Goal: Task Accomplishment & Management: Complete application form

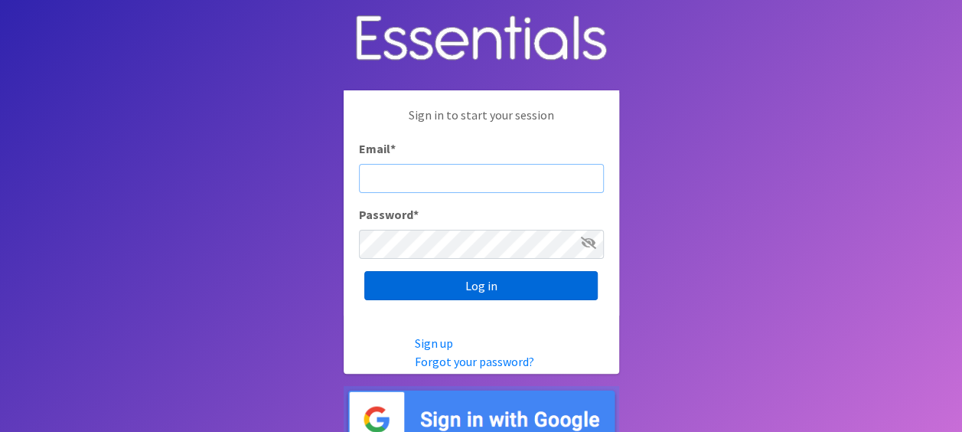
type input "Monique.lucas@cchmc.org"
click at [403, 289] on input "Log in" at bounding box center [481, 285] width 234 height 29
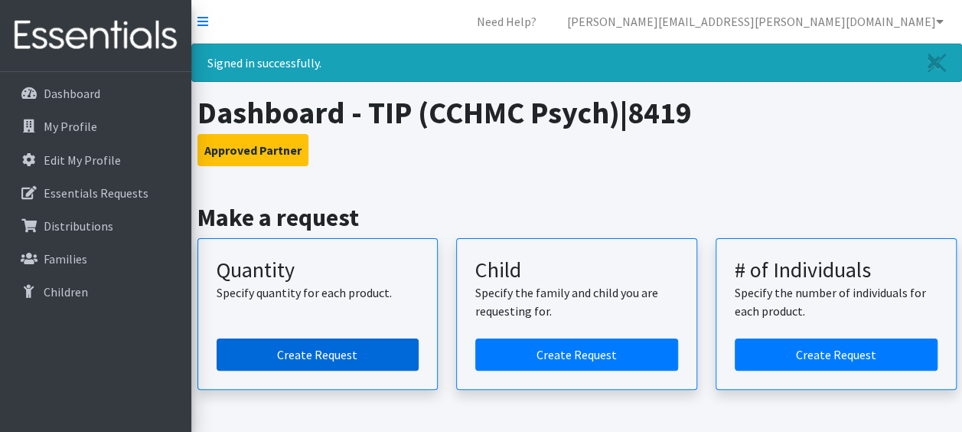
click at [312, 357] on link "Create Request" at bounding box center [318, 354] width 203 height 32
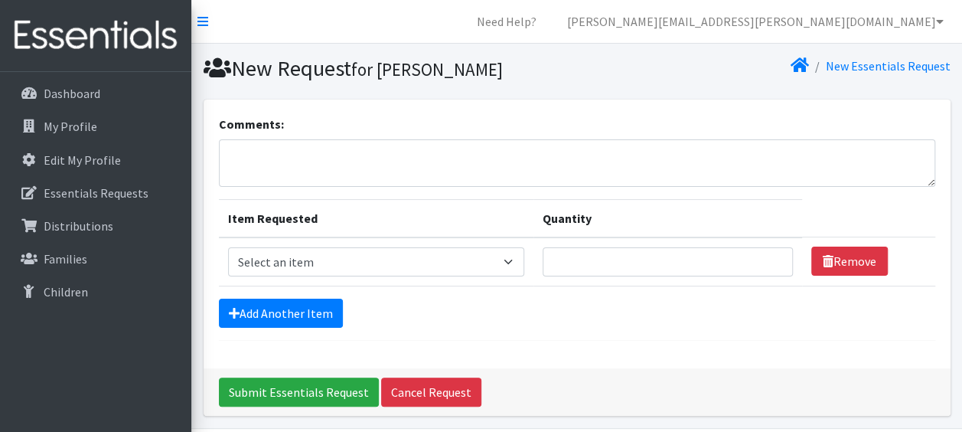
scroll to position [51, 0]
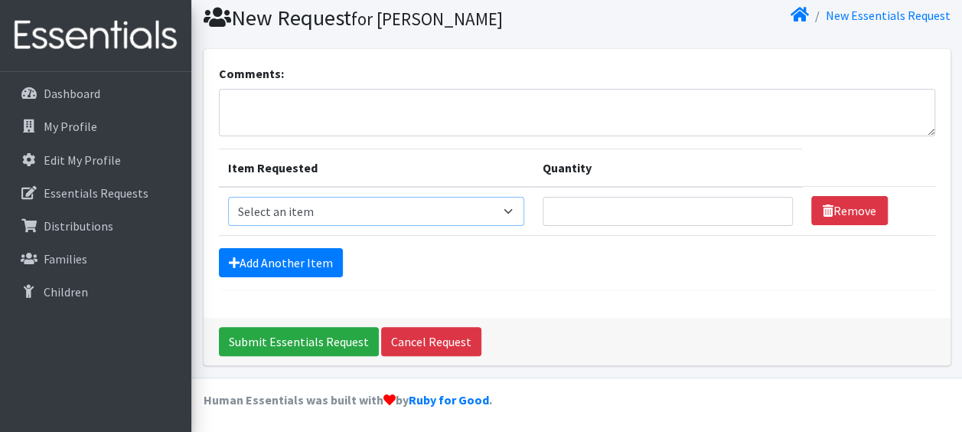
click at [518, 220] on select "Select an item Fly&Dry Potty Kit- 2T/3T Boy Fly&Dry Potty Kit- 2T/3T Girl Kids …" at bounding box center [376, 211] width 296 height 29
select select "1202"
click at [228, 197] on select "Select an item Fly&Dry Potty Kit- 2T/3T Boy Fly&Dry Potty Kit- 2T/3T Girl Kids …" at bounding box center [376, 211] width 296 height 29
click at [585, 207] on input "Quantity" at bounding box center [668, 211] width 250 height 29
type input "50"
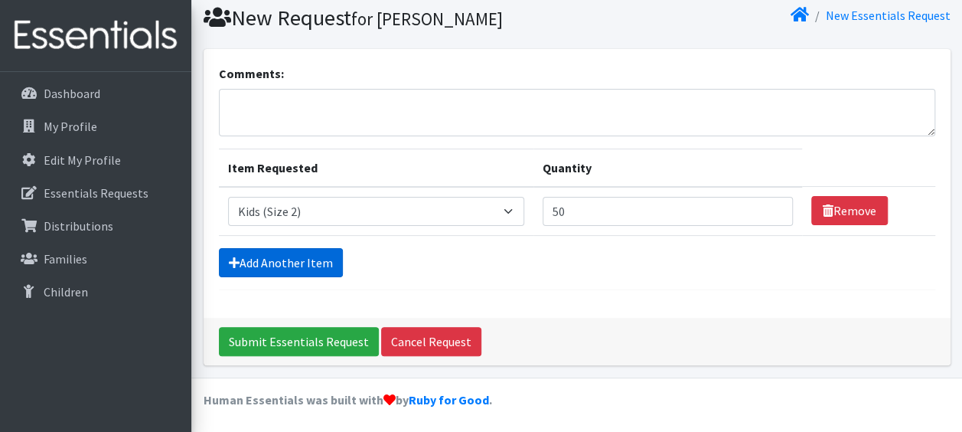
click at [308, 265] on link "Add Another Item" at bounding box center [281, 262] width 124 height 29
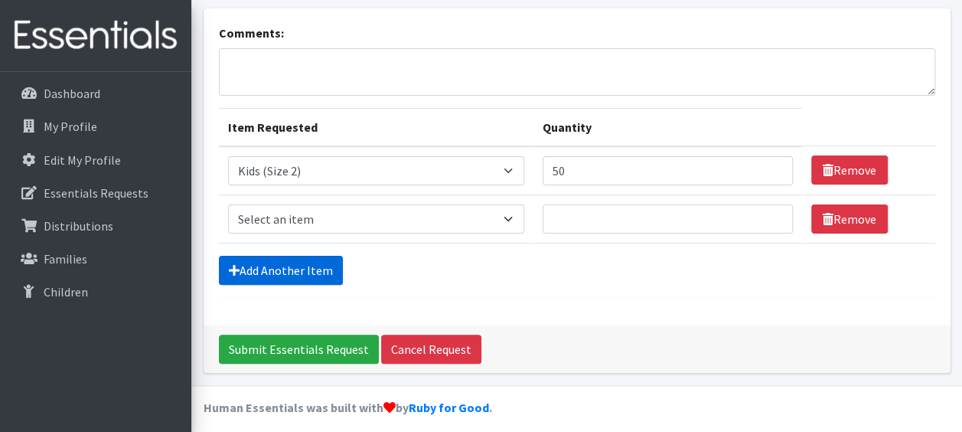
scroll to position [99, 0]
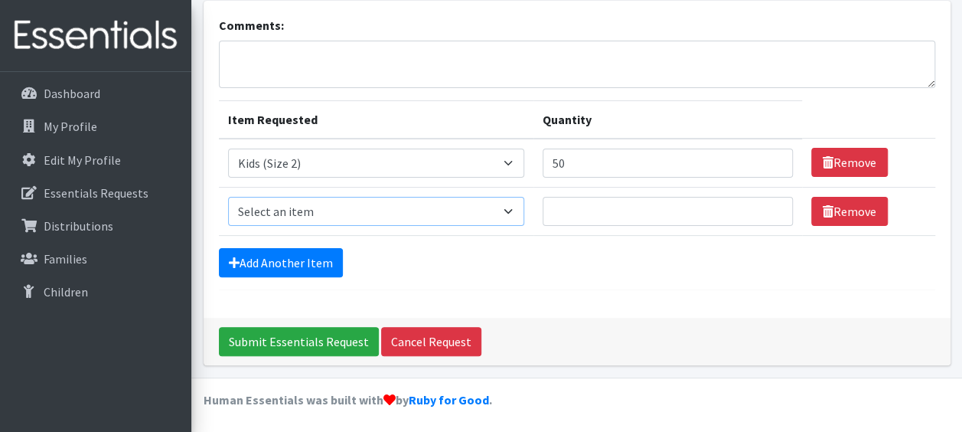
click at [302, 208] on select "Select an item Fly&Dry Potty Kit- 2T/3T Boy Fly&Dry Potty Kit- 2T/3T Girl Kids …" at bounding box center [376, 211] width 296 height 29
select select "1221"
click at [228, 197] on select "Select an item Fly&Dry Potty Kit- 2T/3T Boy Fly&Dry Potty Kit- 2T/3T Girl Kids …" at bounding box center [376, 211] width 296 height 29
click at [605, 219] on input "Quantity" at bounding box center [668, 211] width 250 height 29
type input "100"
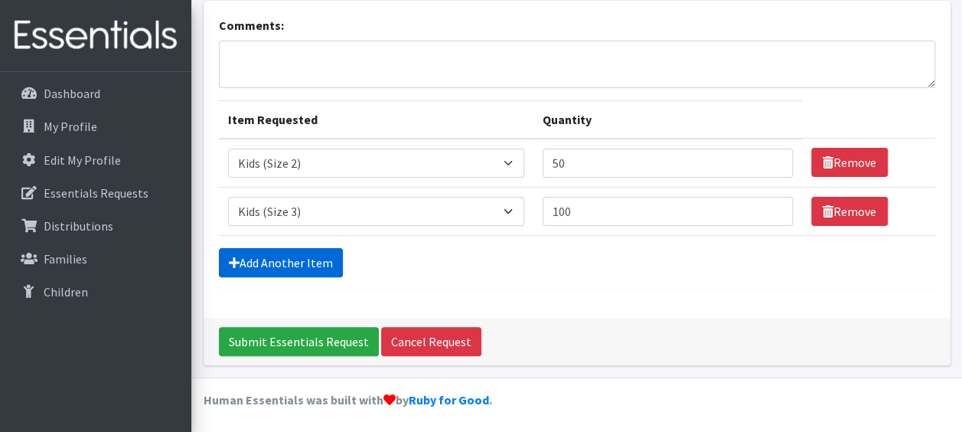
click at [282, 265] on link "Add Another Item" at bounding box center [281, 262] width 124 height 29
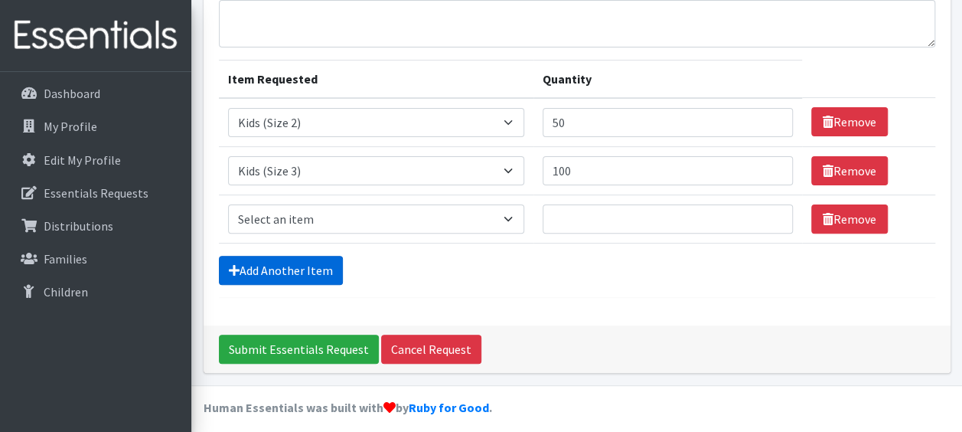
scroll to position [147, 0]
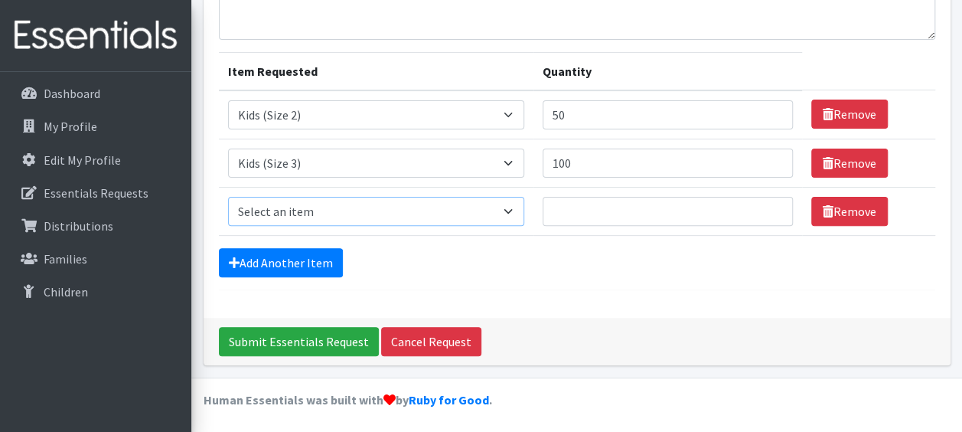
click at [296, 211] on select "Select an item Fly&Dry Potty Kit- 2T/3T Boy Fly&Dry Potty Kit- 2T/3T Girl Kids …" at bounding box center [376, 211] width 296 height 29
select select "1213"
click at [228, 197] on select "Select an item Fly&Dry Potty Kit- 2T/3T Boy Fly&Dry Potty Kit- 2T/3T Girl Kids …" at bounding box center [376, 211] width 296 height 29
click at [599, 207] on input "Quantity" at bounding box center [668, 211] width 250 height 29
type input "100"
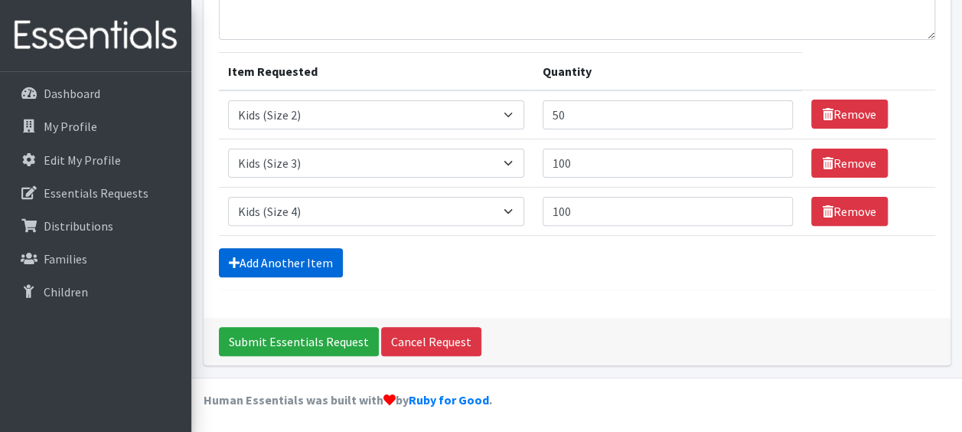
click at [279, 256] on link "Add Another Item" at bounding box center [281, 262] width 124 height 29
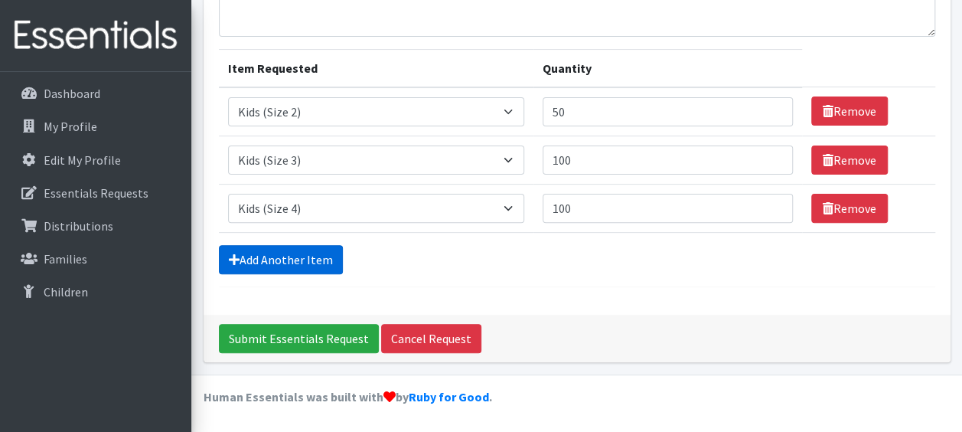
scroll to position [194, 0]
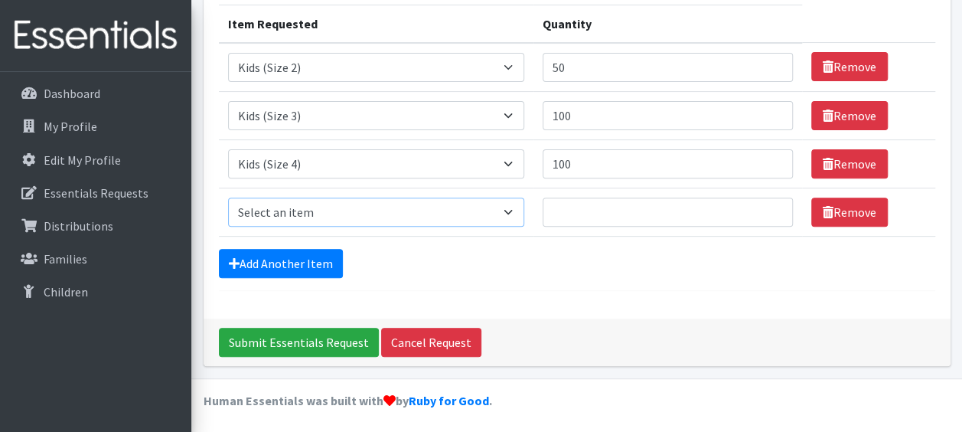
click at [283, 218] on select "Select an item Fly&Dry Potty Kit- 2T/3T Boy Fly&Dry Potty Kit- 2T/3T Girl Kids …" at bounding box center [376, 212] width 296 height 29
select select "1214"
click at [228, 198] on select "Select an item Fly&Dry Potty Kit- 2T/3T Boy Fly&Dry Potty Kit- 2T/3T Girl Kids …" at bounding box center [376, 212] width 296 height 29
click at [579, 224] on input "Quantity" at bounding box center [668, 212] width 250 height 29
type input "300"
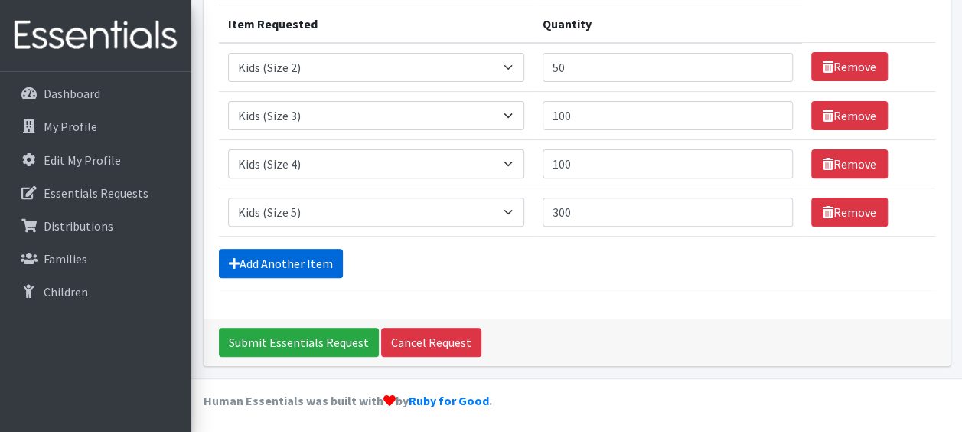
click at [288, 249] on link "Add Another Item" at bounding box center [281, 263] width 124 height 29
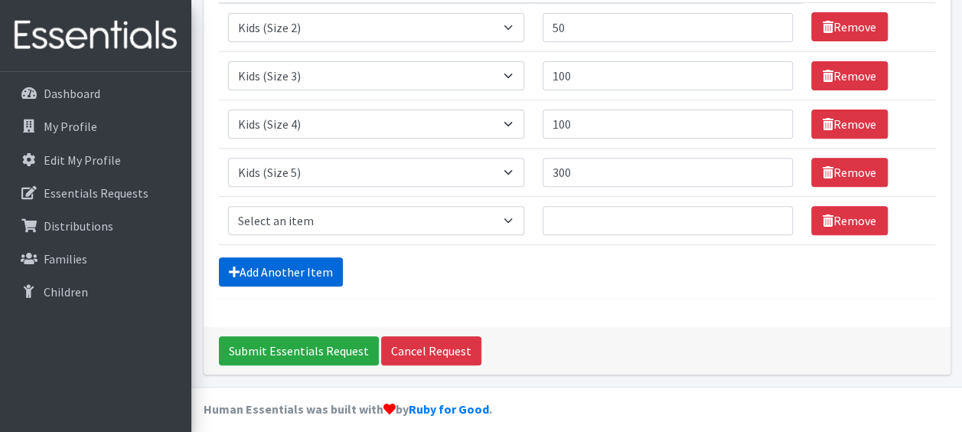
scroll to position [243, 0]
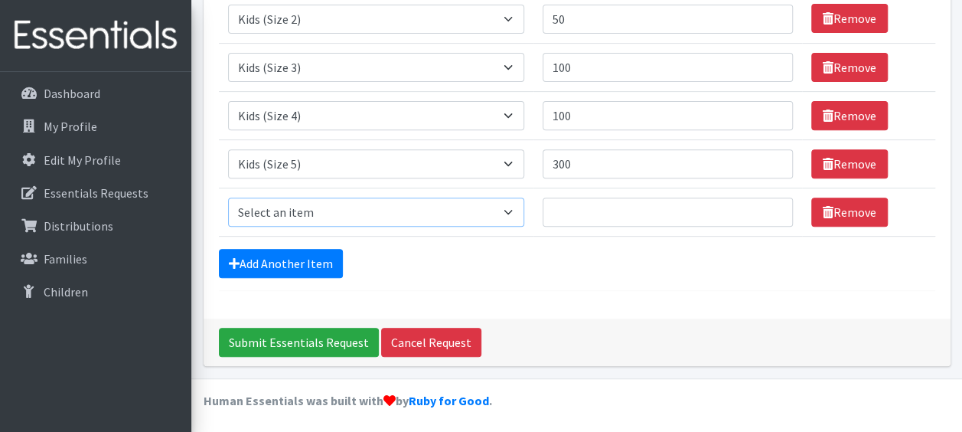
click at [307, 201] on select "Select an item Fly&Dry Potty Kit- 2T/3T Boy Fly&Dry Potty Kit- 2T/3T Girl Kids …" at bounding box center [376, 212] width 296 height 29
select select "1216"
click at [228, 198] on select "Select an item Fly&Dry Potty Kit- 2T/3T Boy Fly&Dry Potty Kit- 2T/3T Girl Kids …" at bounding box center [376, 212] width 296 height 29
click at [599, 217] on input "Quantity" at bounding box center [668, 212] width 250 height 29
type input "500"
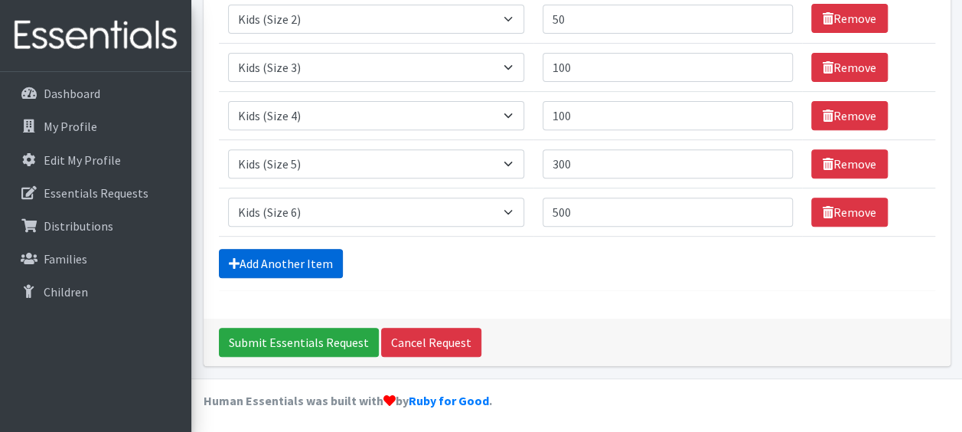
click at [312, 271] on link "Add Another Item" at bounding box center [281, 263] width 124 height 29
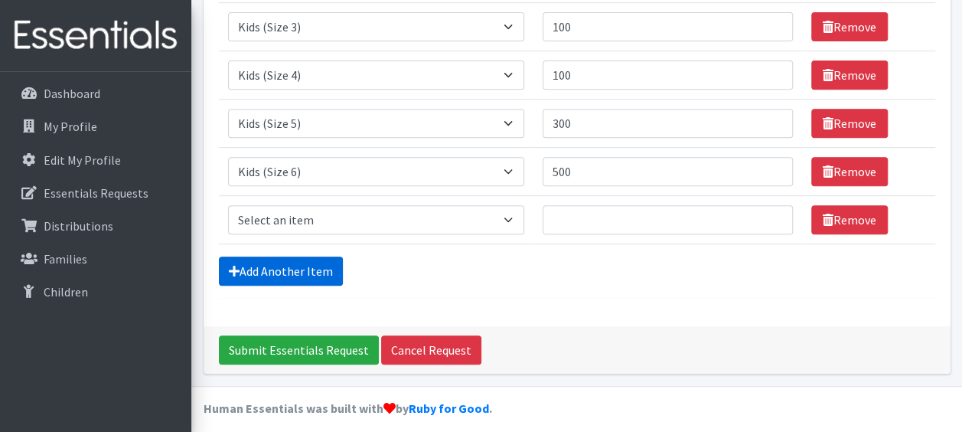
scroll to position [291, 0]
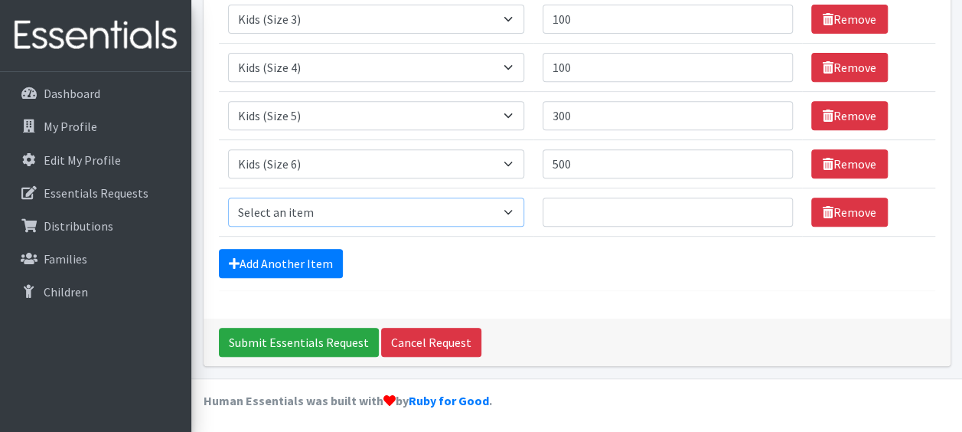
click at [367, 216] on select "Select an item Fly&Dry Potty Kit- 2T/3T Boy Fly&Dry Potty Kit- 2T/3T Girl Kids …" at bounding box center [376, 212] width 296 height 29
select select "1412"
click at [228, 198] on select "Select an item Fly&Dry Potty Kit- 2T/3T Boy Fly&Dry Potty Kit- 2T/3T Girl Kids …" at bounding box center [376, 212] width 296 height 29
click at [569, 208] on input "Quantity" at bounding box center [668, 212] width 250 height 29
type input "5"
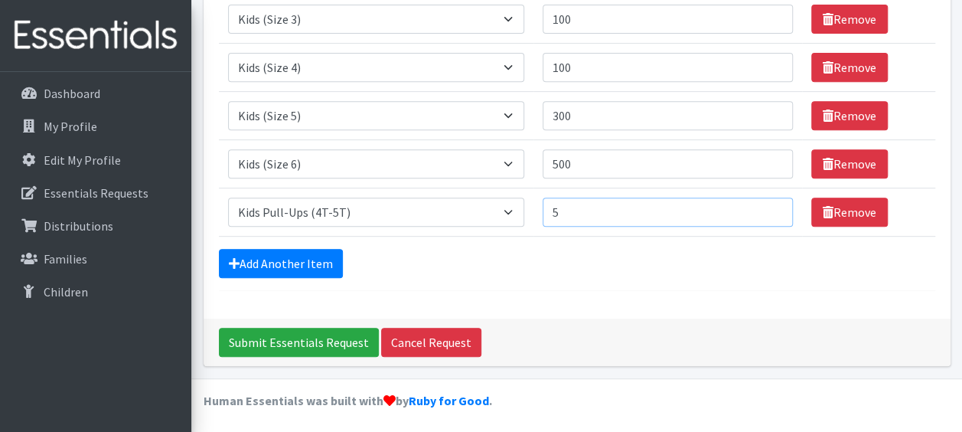
click at [582, 212] on input "5" at bounding box center [668, 212] width 250 height 29
type input "7"
type input "6"
click at [328, 257] on link "Add Another Item" at bounding box center [281, 263] width 124 height 29
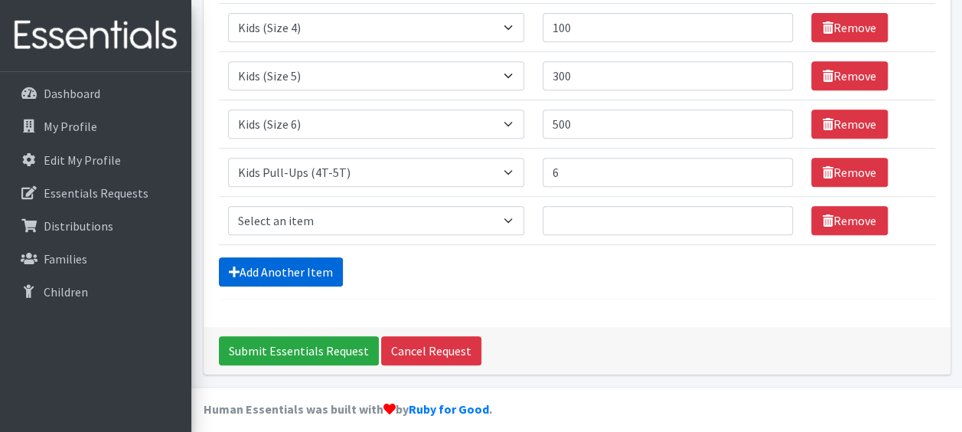
scroll to position [338, 0]
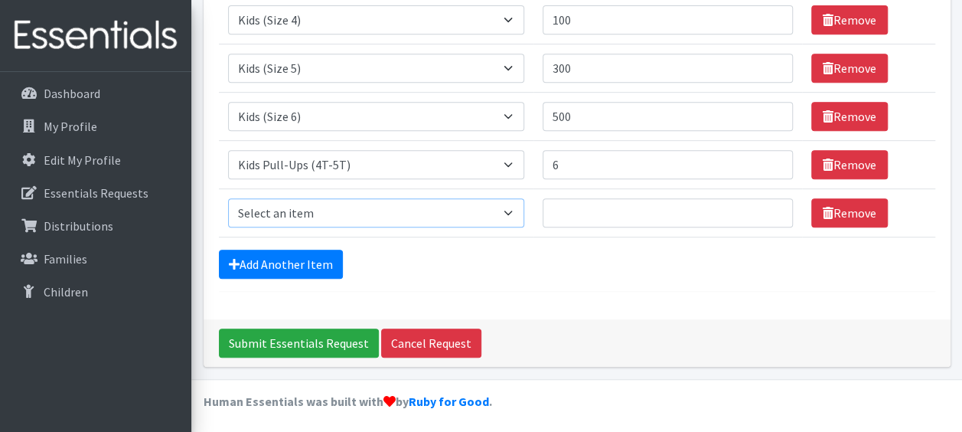
click at [409, 218] on select "Select an item Fly&Dry Potty Kit- 2T/3T Boy Fly&Dry Potty Kit- 2T/3T Girl Kids …" at bounding box center [376, 212] width 296 height 29
select select "1413"
click at [228, 198] on select "Select an item Fly&Dry Potty Kit- 2T/3T Boy Fly&Dry Potty Kit- 2T/3T Girl Kids …" at bounding box center [376, 212] width 296 height 29
click at [590, 208] on input "Quantity" at bounding box center [668, 212] width 250 height 29
type input "3"
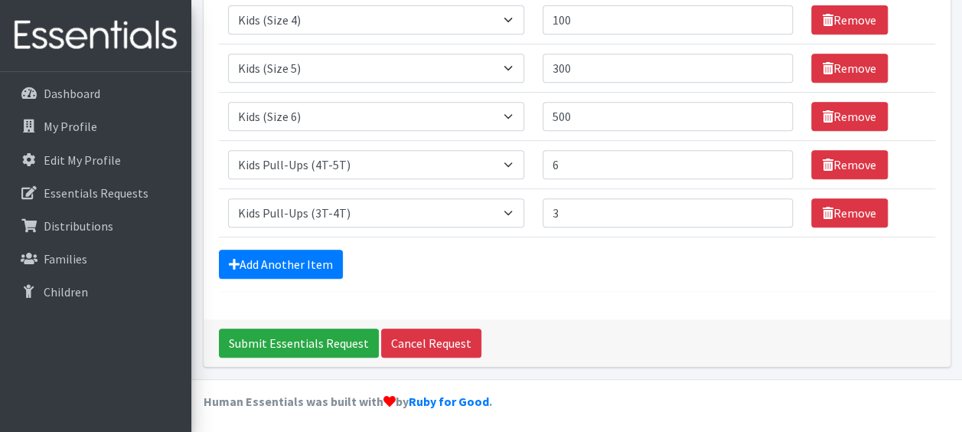
click at [658, 299] on div "Comments: Item Requested Quantity Item Requested Select an item Fly&Dry Potty K…" at bounding box center [577, 40] width 747 height 558
click at [706, 306] on div "Comments: Item Requested Quantity Item Requested Select an item Fly&Dry Potty K…" at bounding box center [577, 40] width 747 height 558
click at [585, 161] on input "6" at bounding box center [668, 164] width 250 height 29
type input "7"
click at [596, 254] on div "Add Another Item" at bounding box center [577, 264] width 717 height 29
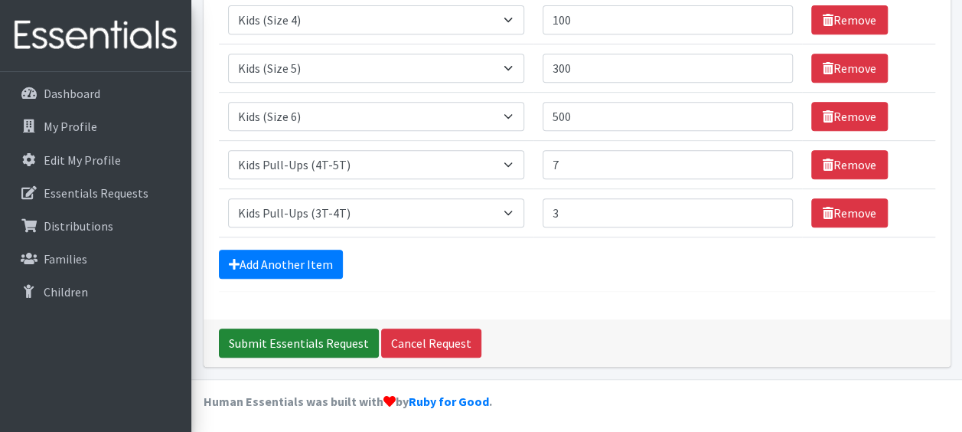
click at [296, 338] on input "Submit Essentials Request" at bounding box center [299, 342] width 160 height 29
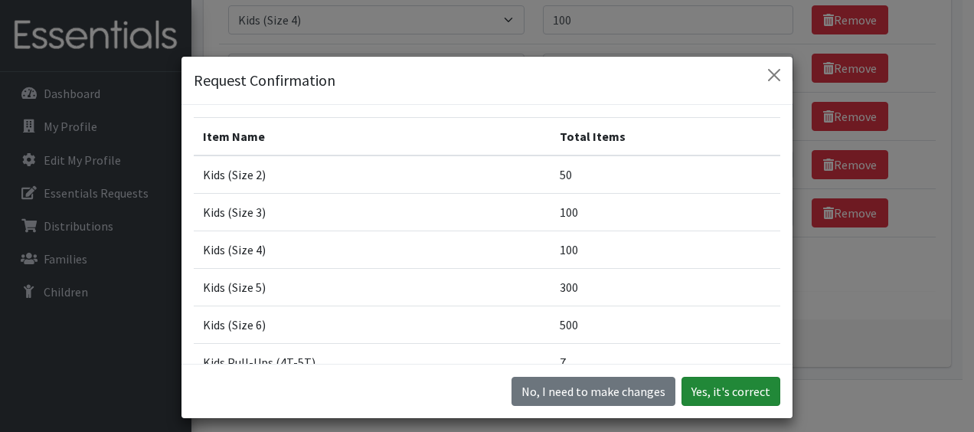
click at [726, 395] on button "Yes, it's correct" at bounding box center [730, 391] width 99 height 29
